Goal: Information Seeking & Learning: Learn about a topic

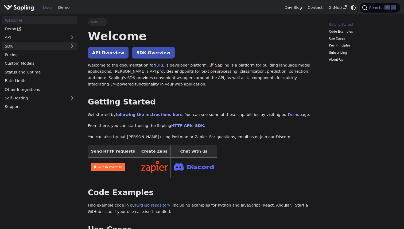
click at [30, 46] on link "SDK" at bounding box center [34, 46] width 65 height 8
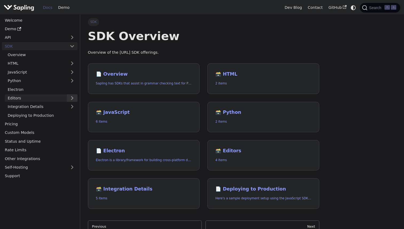
click at [76, 99] on button "Expand sidebar category 'Editors'" at bounding box center [72, 98] width 11 height 8
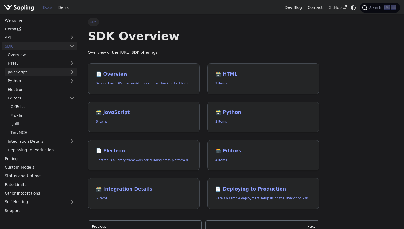
click at [73, 71] on link "JavaScript" at bounding box center [41, 72] width 73 height 8
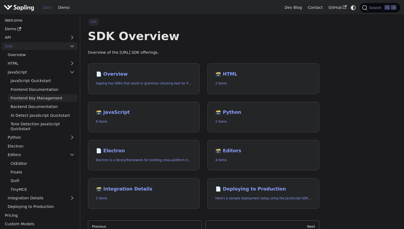
click at [48, 97] on link "Frontend Key Management" at bounding box center [43, 98] width 70 height 8
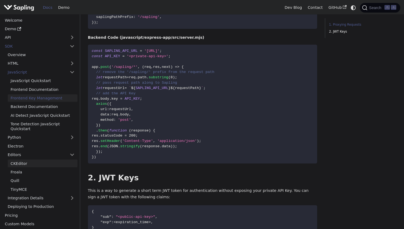
scroll to position [11, 0]
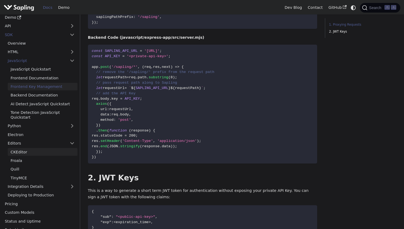
click at [33, 156] on link "CKEditor" at bounding box center [43, 152] width 70 height 8
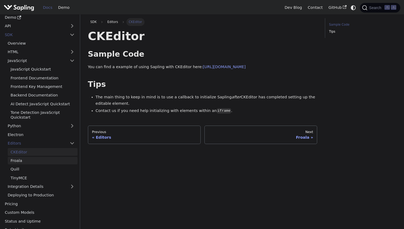
click at [22, 159] on link "Froala" at bounding box center [43, 161] width 70 height 8
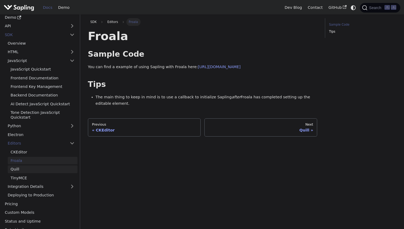
click at [23, 168] on link "Quill" at bounding box center [43, 169] width 70 height 8
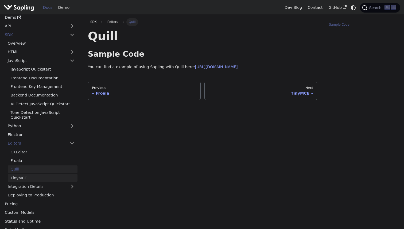
click at [24, 177] on link "TinyMCE" at bounding box center [43, 178] width 70 height 8
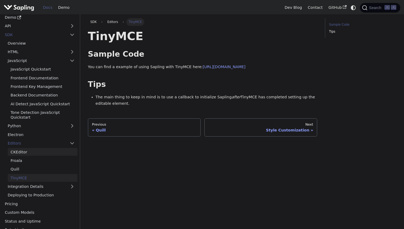
click at [29, 151] on link "CKEditor" at bounding box center [43, 152] width 70 height 8
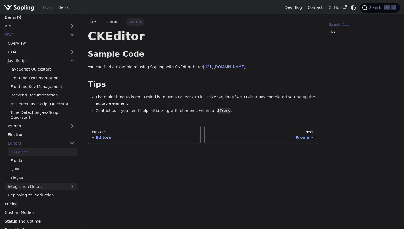
click at [74, 185] on link "Integration Details" at bounding box center [41, 187] width 73 height 8
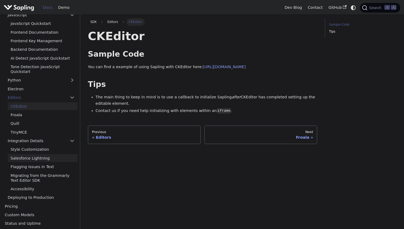
scroll to position [38, 0]
